Goal: Transaction & Acquisition: Book appointment/travel/reservation

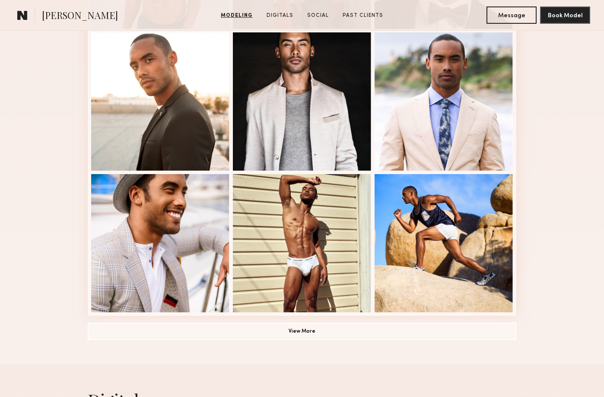
scroll to position [595, 0]
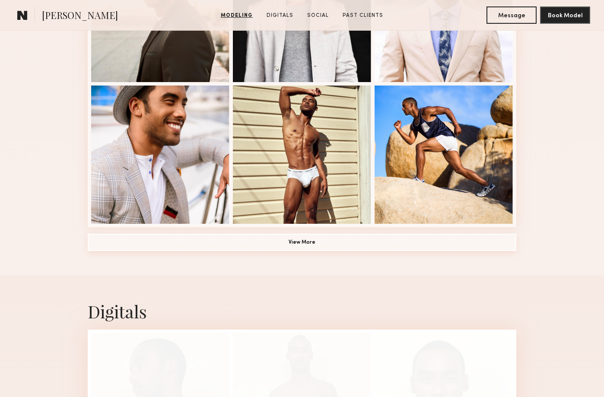
click at [304, 242] on button "View More" at bounding box center [302, 242] width 428 height 17
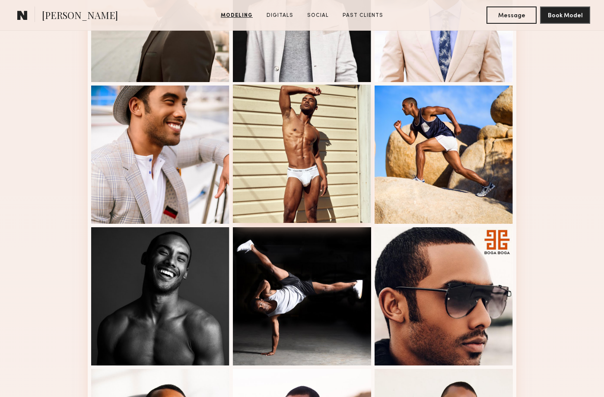
click at [315, 163] on div at bounding box center [302, 154] width 138 height 138
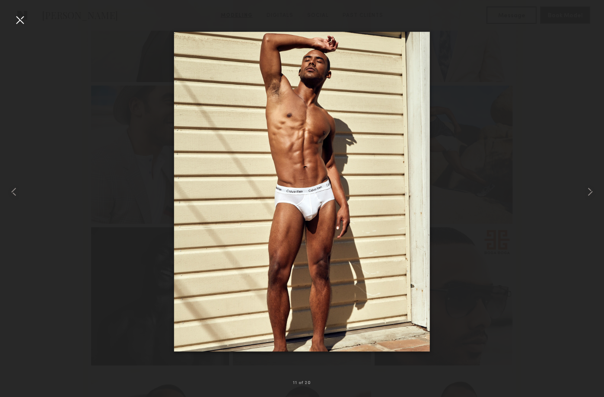
click at [458, 165] on div at bounding box center [302, 191] width 604 height 355
click at [22, 17] on div at bounding box center [20, 20] width 14 height 14
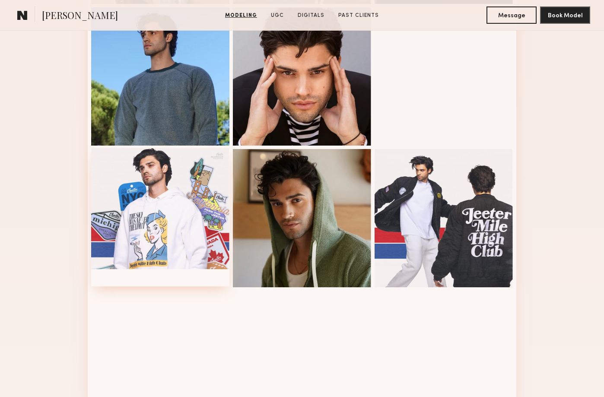
scroll to position [546, 0]
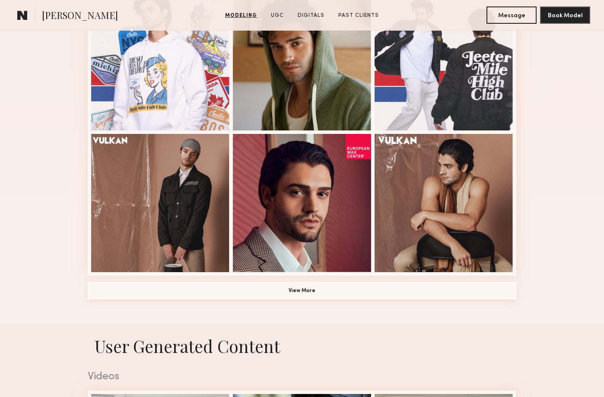
click at [310, 290] on button "View More" at bounding box center [302, 290] width 428 height 17
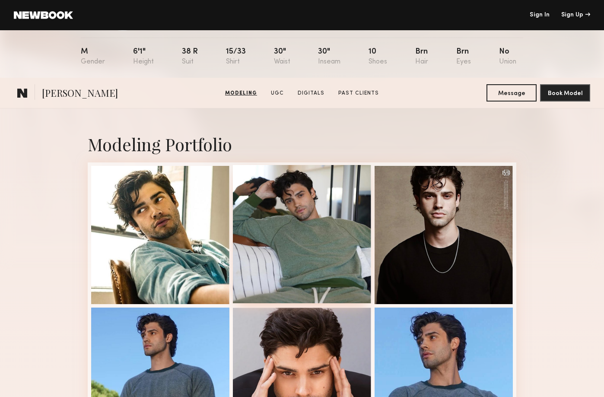
scroll to position [0, 0]
